Goal: Task Accomplishment & Management: Complete application form

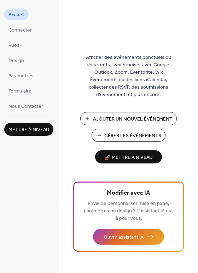
click at [149, 118] on span "Ajouter Un Nouvel Événement" at bounding box center [133, 118] width 80 height 7
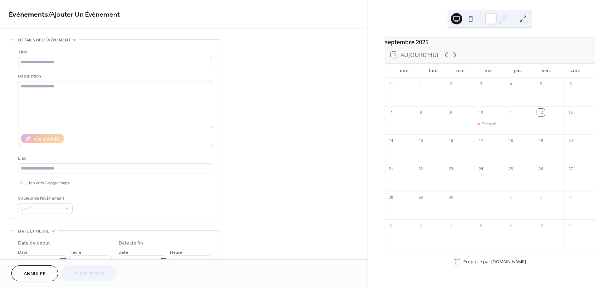
click at [489, 127] on div "Occupé" at bounding box center [488, 124] width 15 height 6
click at [594, 125] on div at bounding box center [595, 126] width 10 height 10
click at [37, 60] on input "text" at bounding box center [115, 62] width 194 height 10
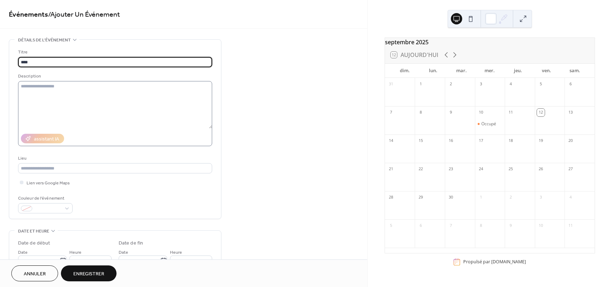
type input "****"
click at [51, 106] on textarea at bounding box center [115, 104] width 194 height 47
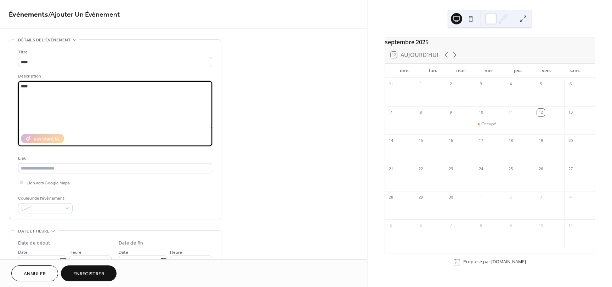
type textarea "****"
click at [49, 184] on span "Lien vers Google Maps" at bounding box center [48, 183] width 43 height 7
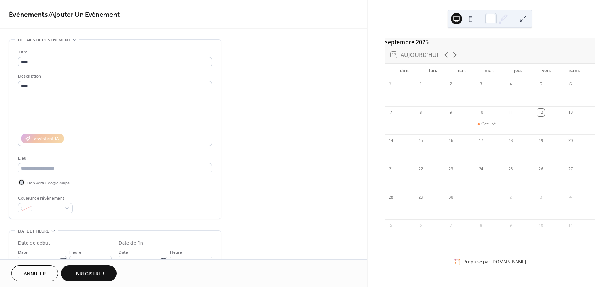
click at [49, 184] on span "Lien vers Google Maps" at bounding box center [48, 183] width 43 height 7
click at [81, 272] on span "Enregistrer" at bounding box center [88, 274] width 31 height 7
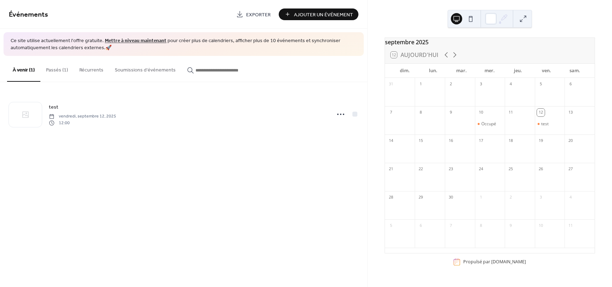
click at [117, 40] on link "Mettre à niveau maintenant" at bounding box center [136, 41] width 62 height 10
click at [50, 73] on button "Passés (1)" at bounding box center [56, 68] width 33 height 25
click at [85, 70] on button "Récurrents" at bounding box center [91, 68] width 35 height 25
click at [134, 73] on button "Soumissions d'événements" at bounding box center [145, 68] width 72 height 25
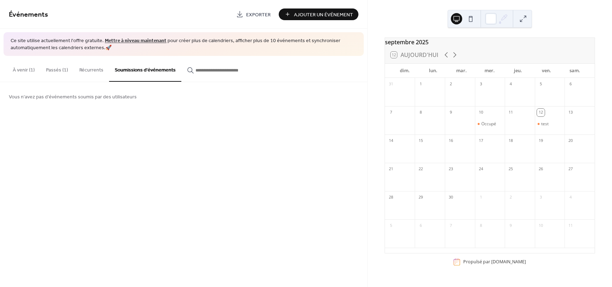
click at [255, 15] on span "Exporter" at bounding box center [258, 14] width 24 height 7
click at [525, 20] on button at bounding box center [522, 18] width 11 height 11
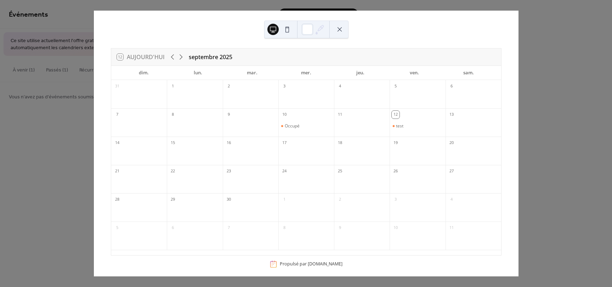
click at [337, 27] on button at bounding box center [339, 29] width 11 height 11
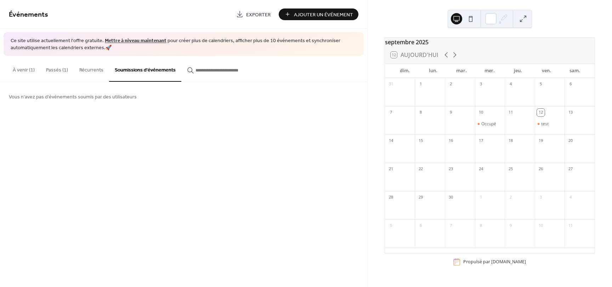
click at [128, 41] on link "Mettre à niveau maintenant" at bounding box center [136, 41] width 62 height 10
